Goal: Navigation & Orientation: Find specific page/section

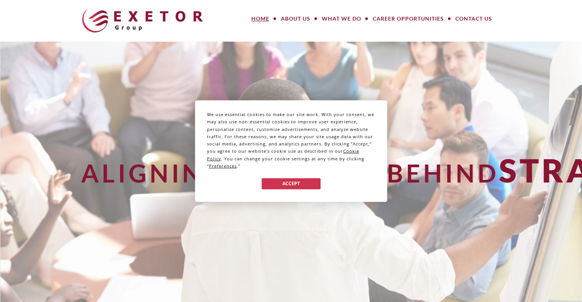
click at [359, 180] on div "Accept" at bounding box center [291, 184] width 168 height 16
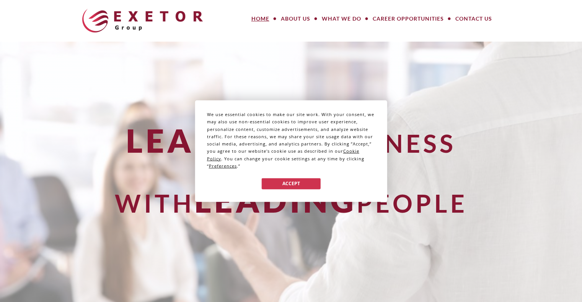
click at [223, 165] on span "Preferences" at bounding box center [223, 166] width 28 height 6
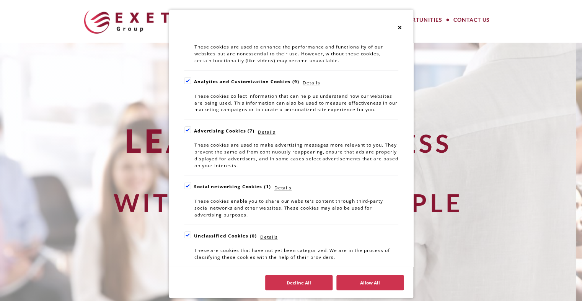
scroll to position [14, 0]
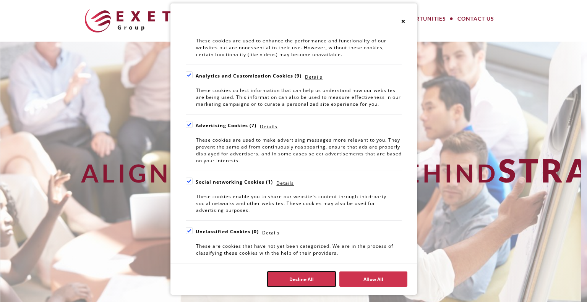
click at [288, 279] on button "Decline All" at bounding box center [302, 279] width 68 height 15
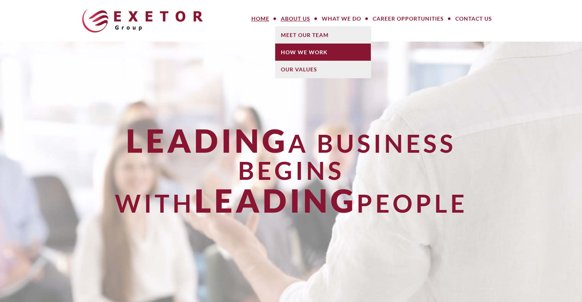
click at [294, 49] on link "How We Work" at bounding box center [323, 52] width 96 height 17
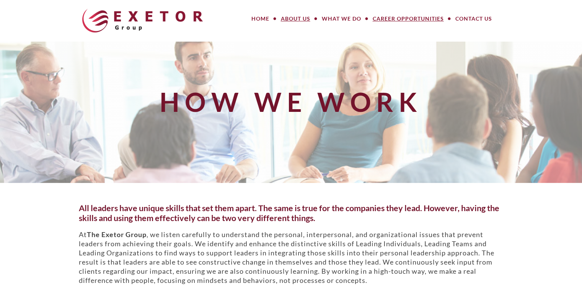
click at [432, 20] on link "Career Opportunities" at bounding box center [408, 18] width 83 height 15
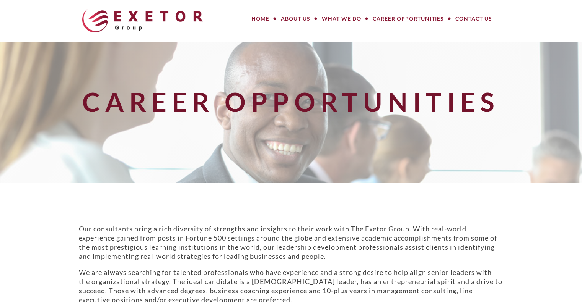
click at [133, 28] on img at bounding box center [142, 21] width 120 height 24
